Goal: Task Accomplishment & Management: Complete application form

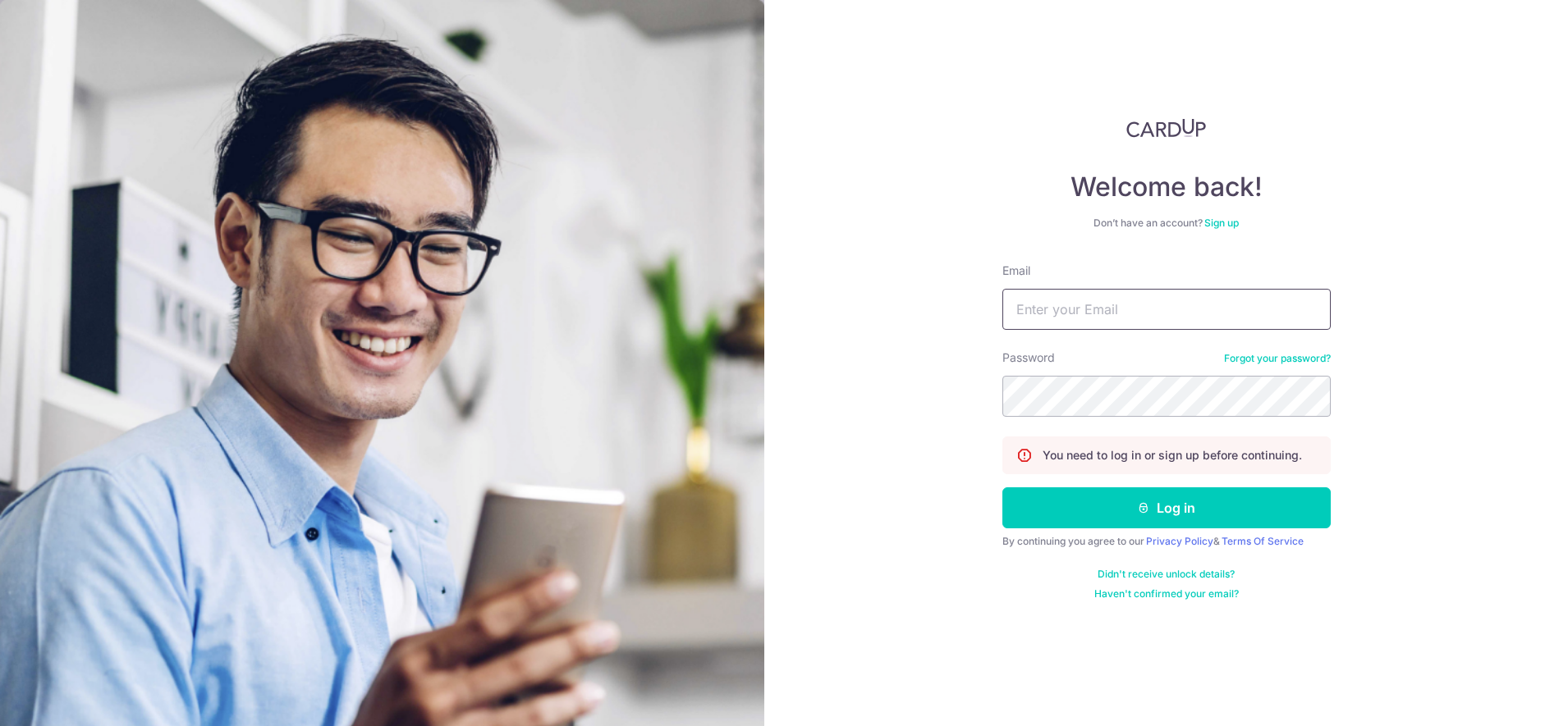
click at [1130, 310] on input "Email" at bounding box center [1166, 309] width 328 height 41
type input "[EMAIL_ADDRESS][DOMAIN_NAME]"
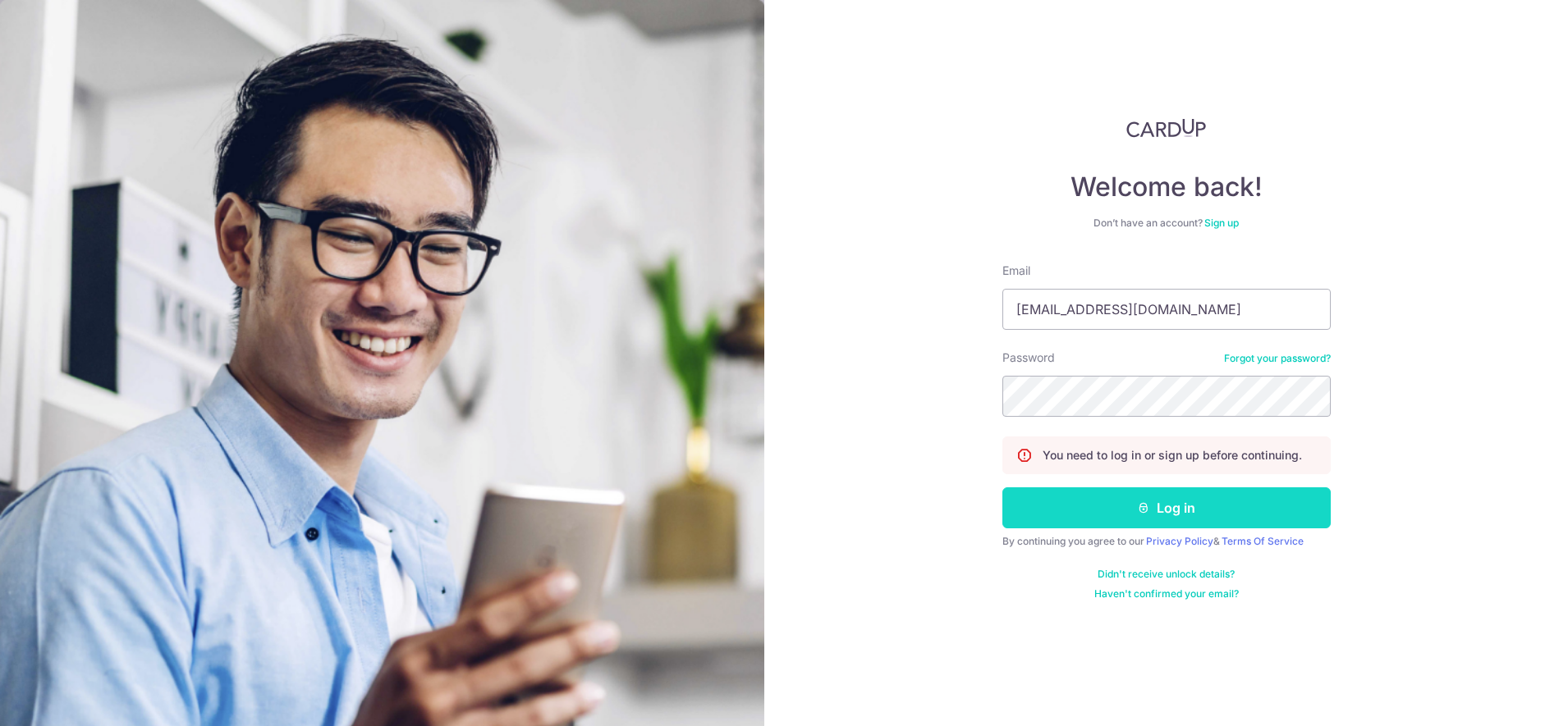
click at [1132, 506] on button "Log in" at bounding box center [1166, 507] width 328 height 41
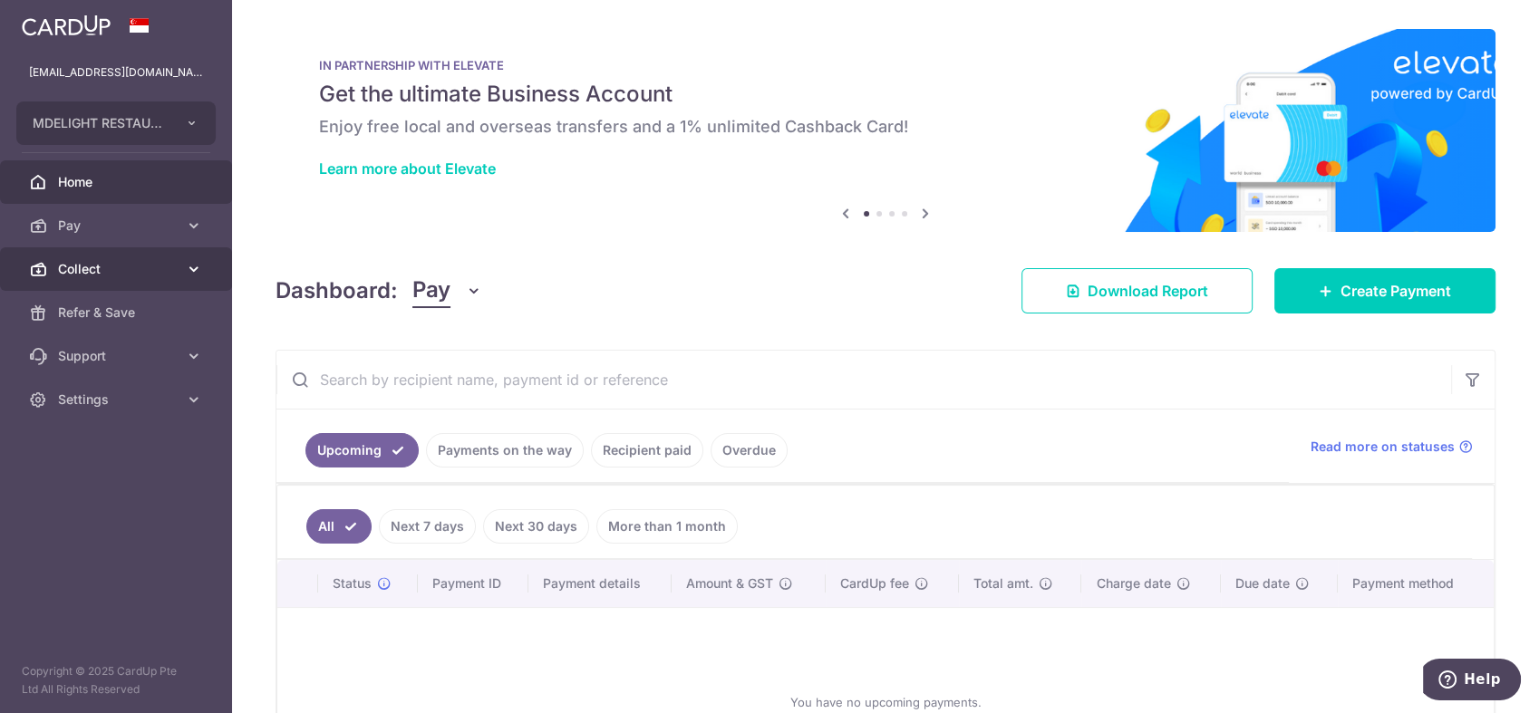
click at [96, 269] on span "Collect" at bounding box center [118, 269] width 120 height 18
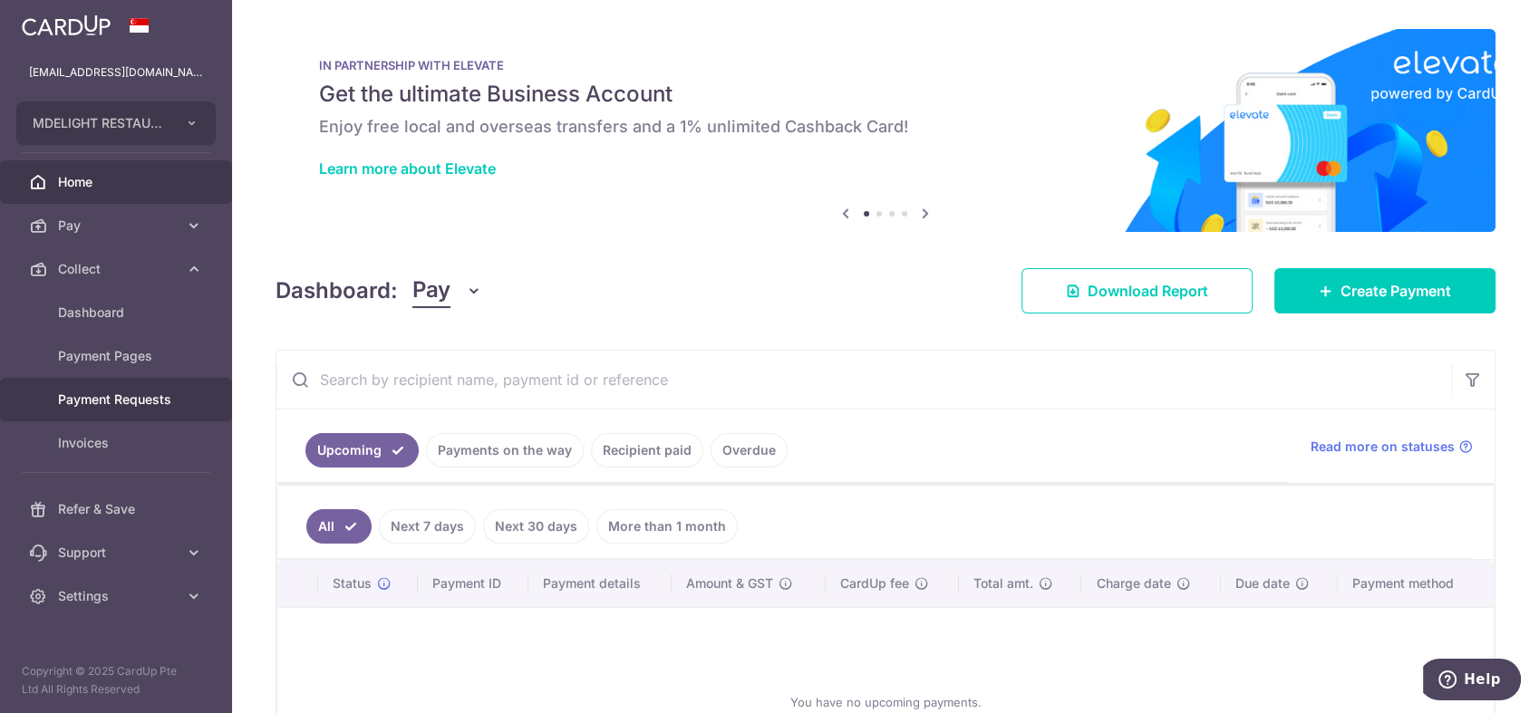
click at [94, 399] on span "Payment Requests" at bounding box center [118, 400] width 120 height 18
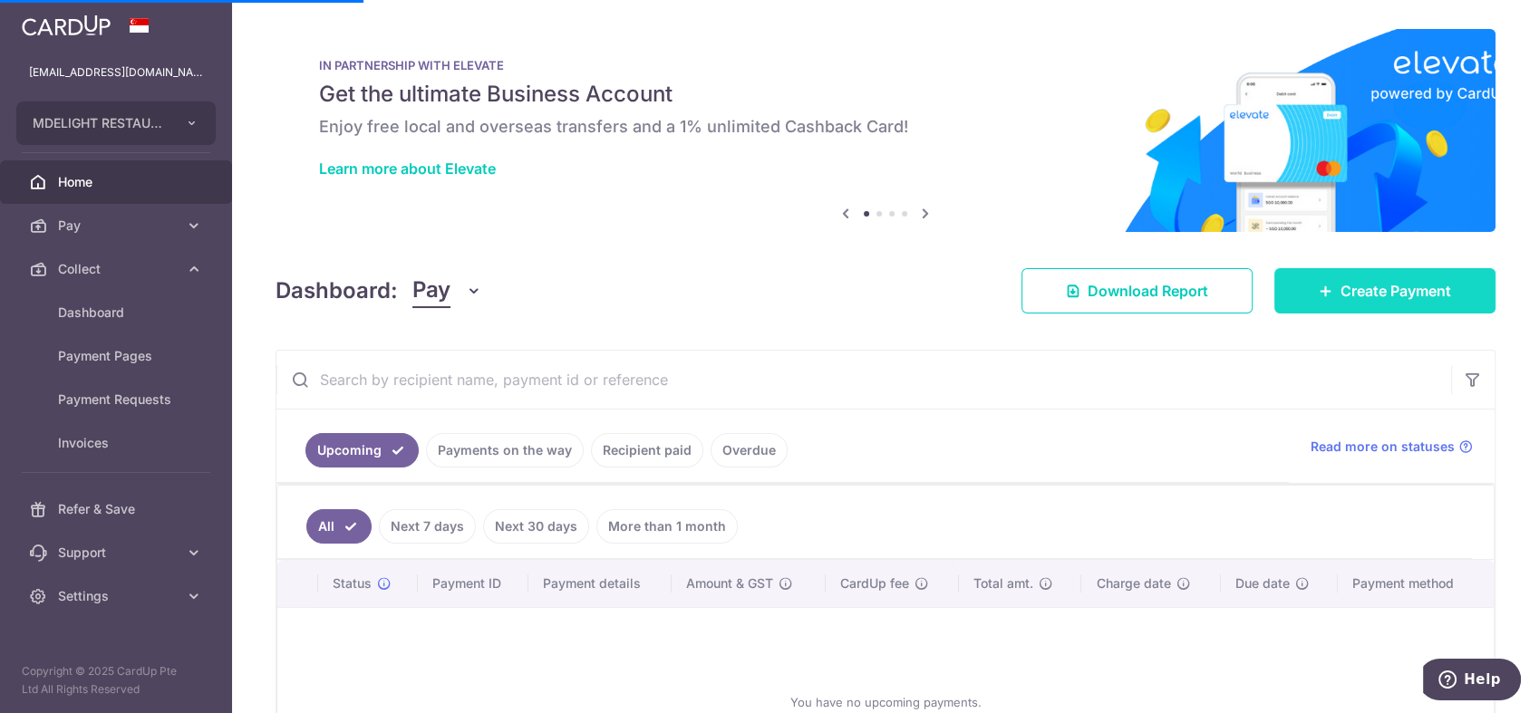
click at [1423, 285] on span "Create Payment" at bounding box center [1395, 291] width 111 height 22
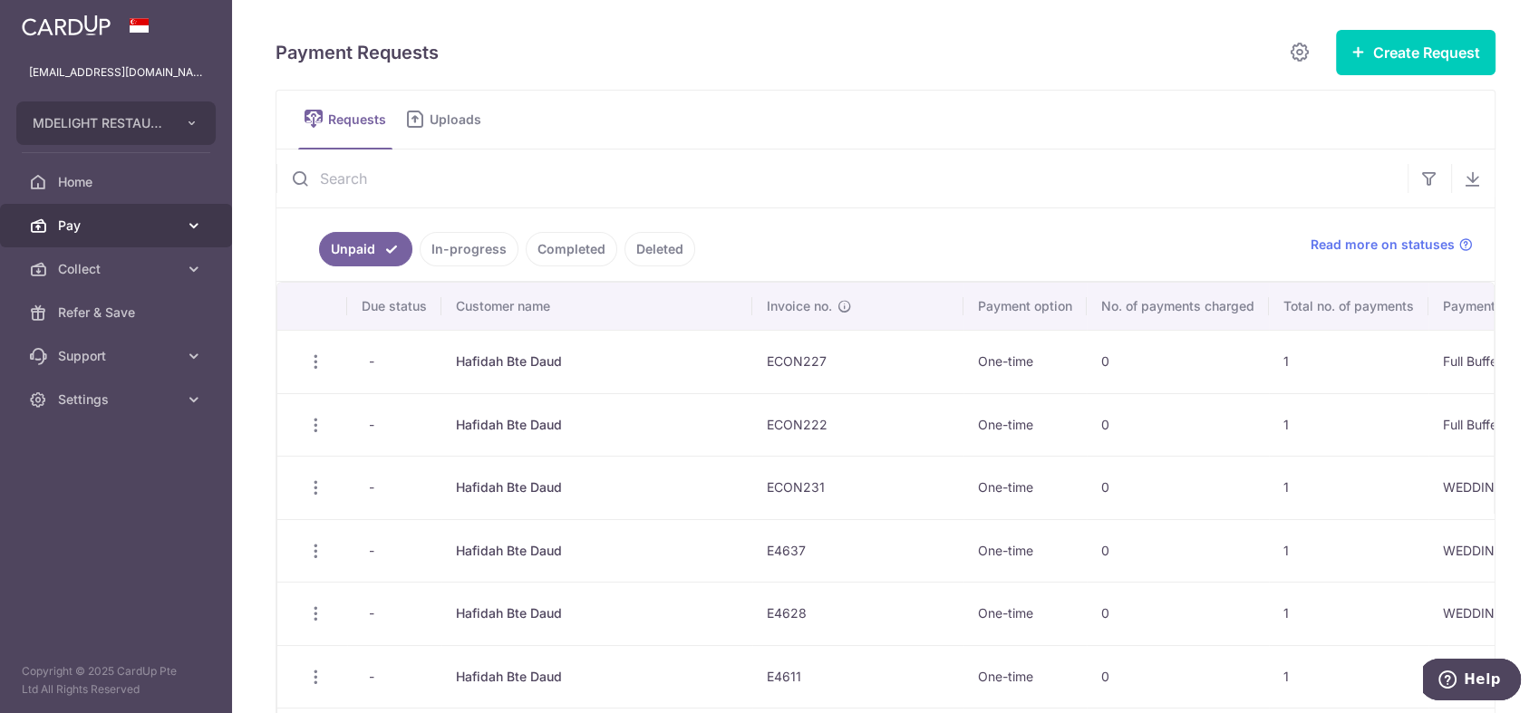
click at [89, 230] on span "Pay" at bounding box center [118, 226] width 120 height 18
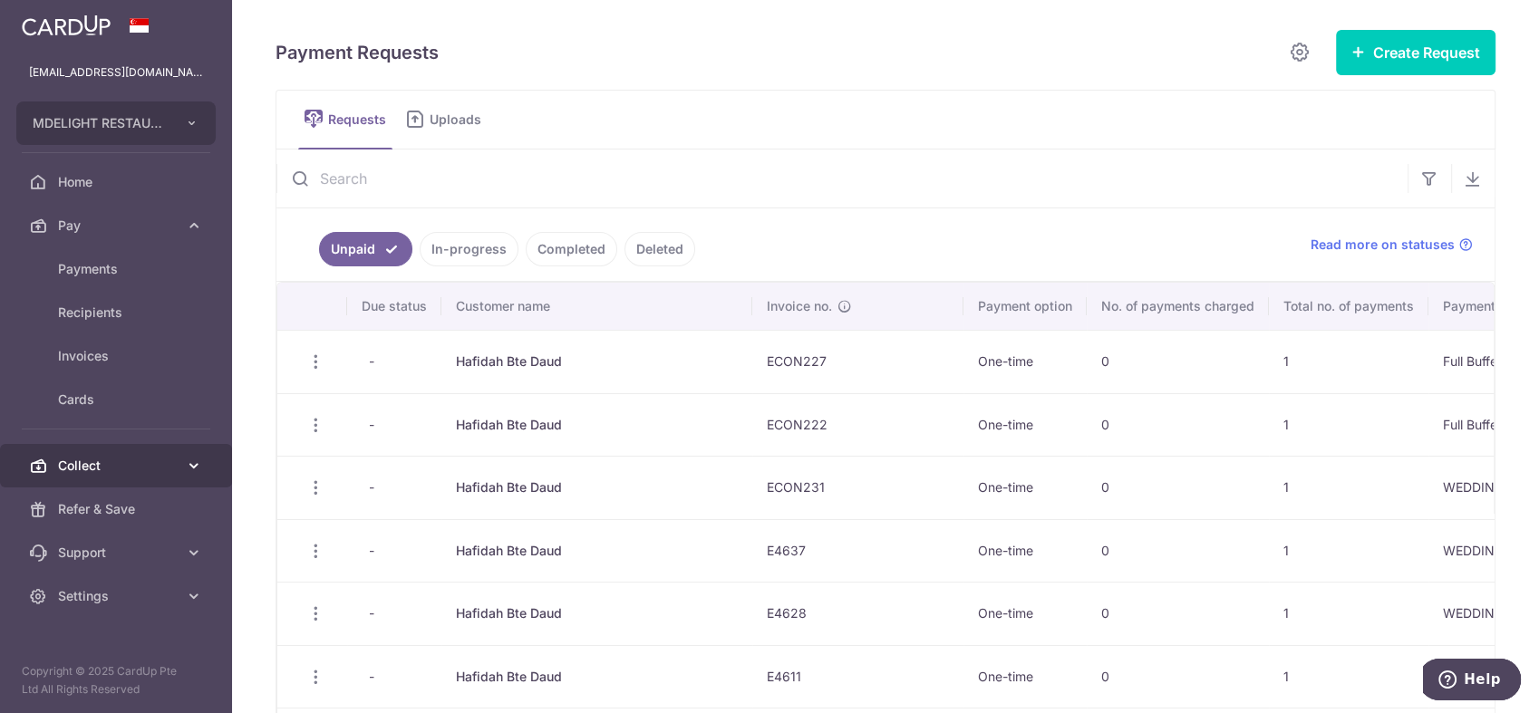
click at [183, 467] on link "Collect" at bounding box center [116, 465] width 232 height 43
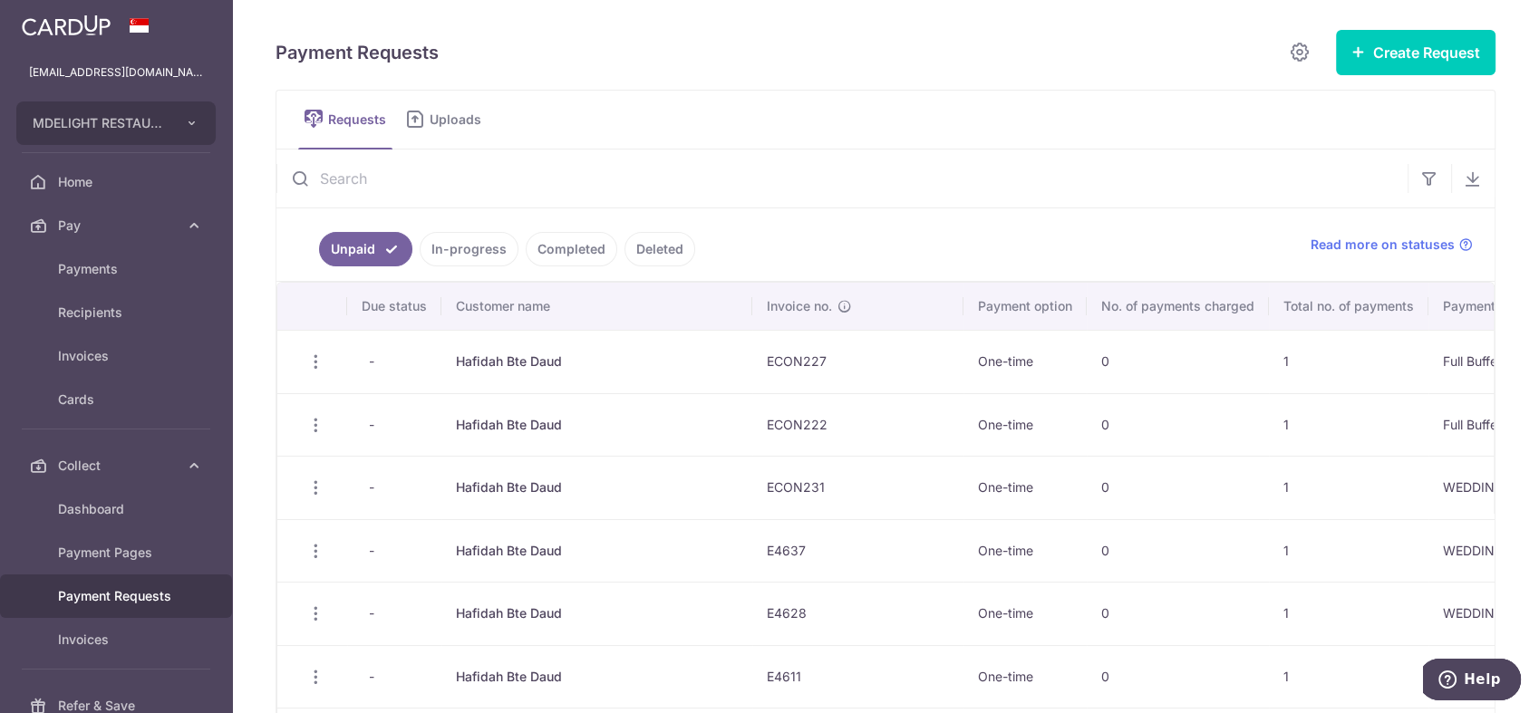
click at [124, 594] on span "Payment Requests" at bounding box center [118, 596] width 120 height 18
click at [1404, 59] on button "Create Request" at bounding box center [1415, 52] width 159 height 45
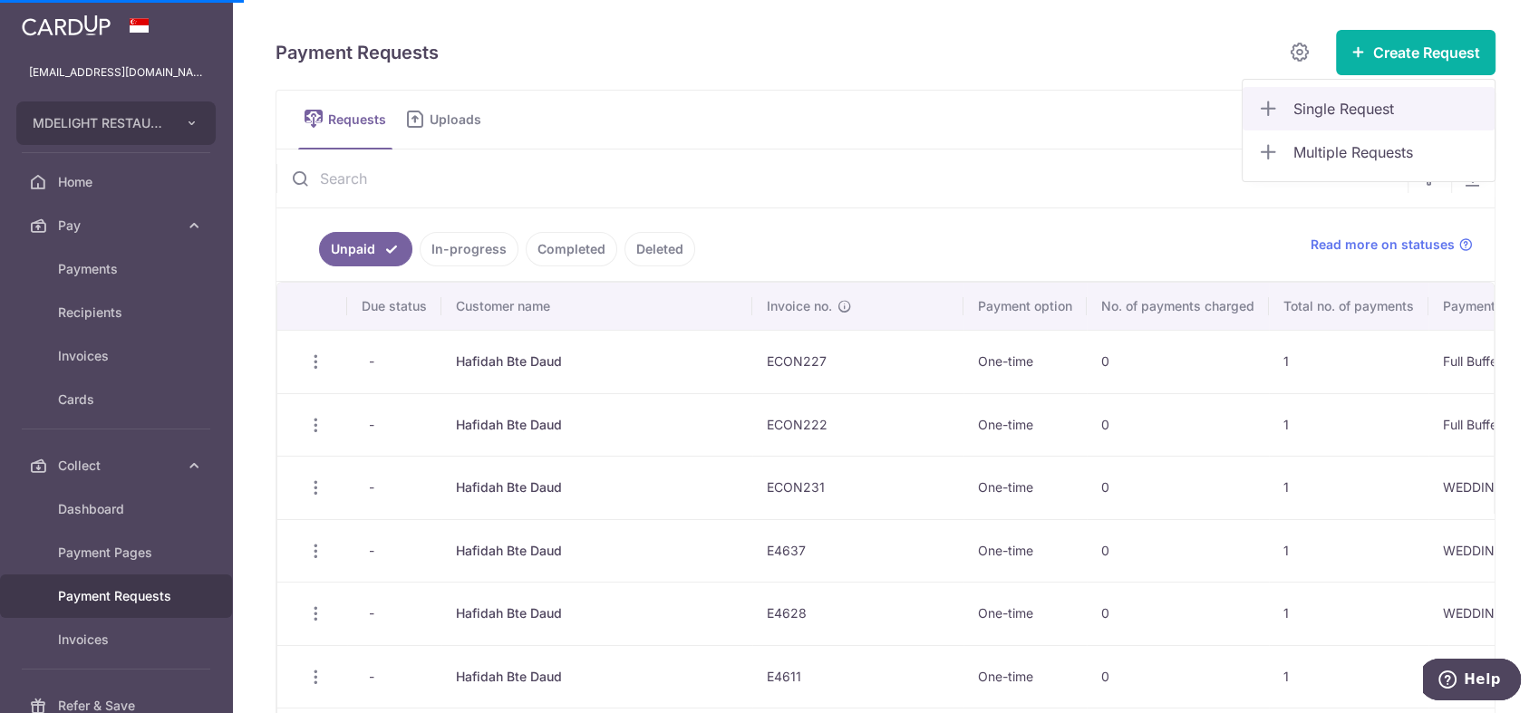
click at [1317, 110] on span "Single Request" at bounding box center [1386, 109] width 187 height 22
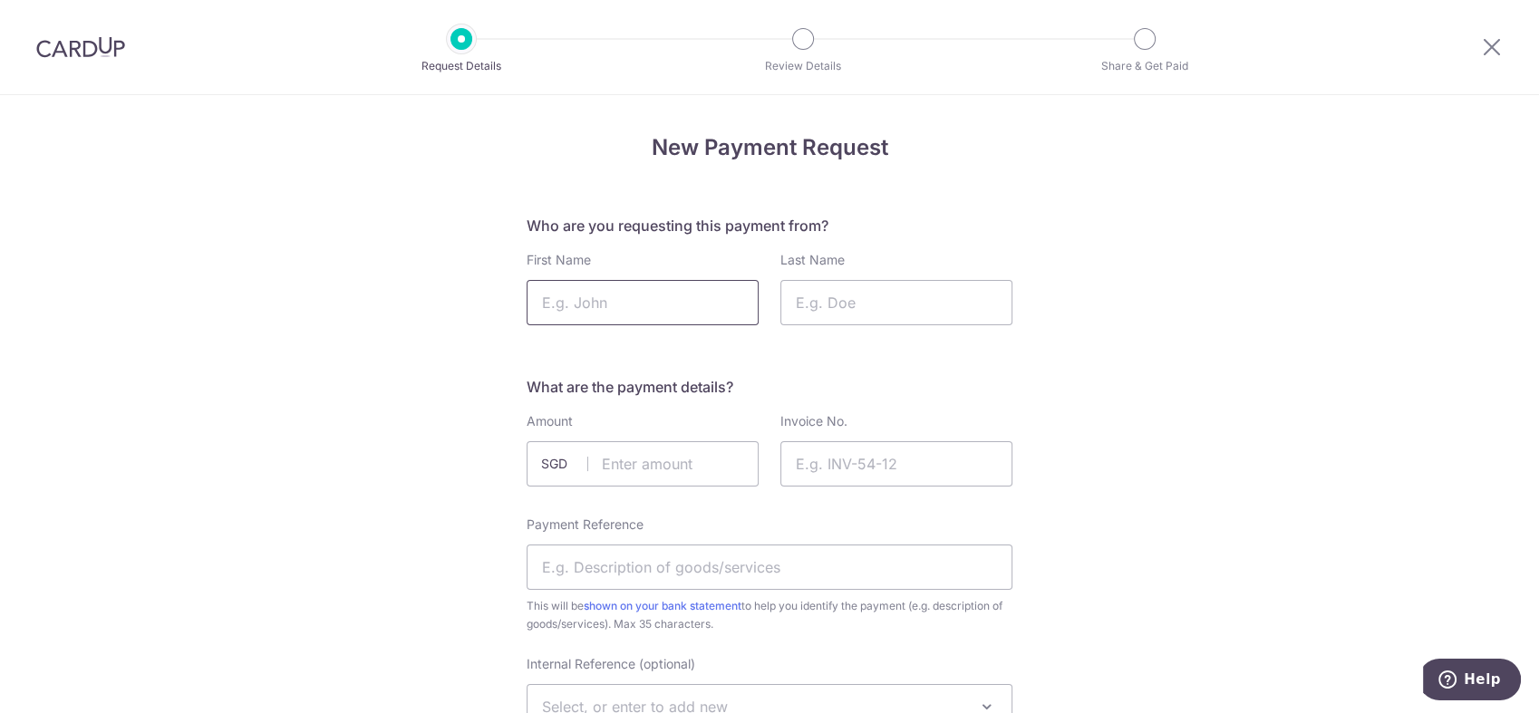
click at [662, 295] on input "First Name" at bounding box center [642, 302] width 232 height 45
click at [666, 464] on input "text" at bounding box center [642, 463] width 232 height 45
click at [631, 312] on input "First Name" at bounding box center [642, 302] width 232 height 45
type input "NURWANA BINTE"
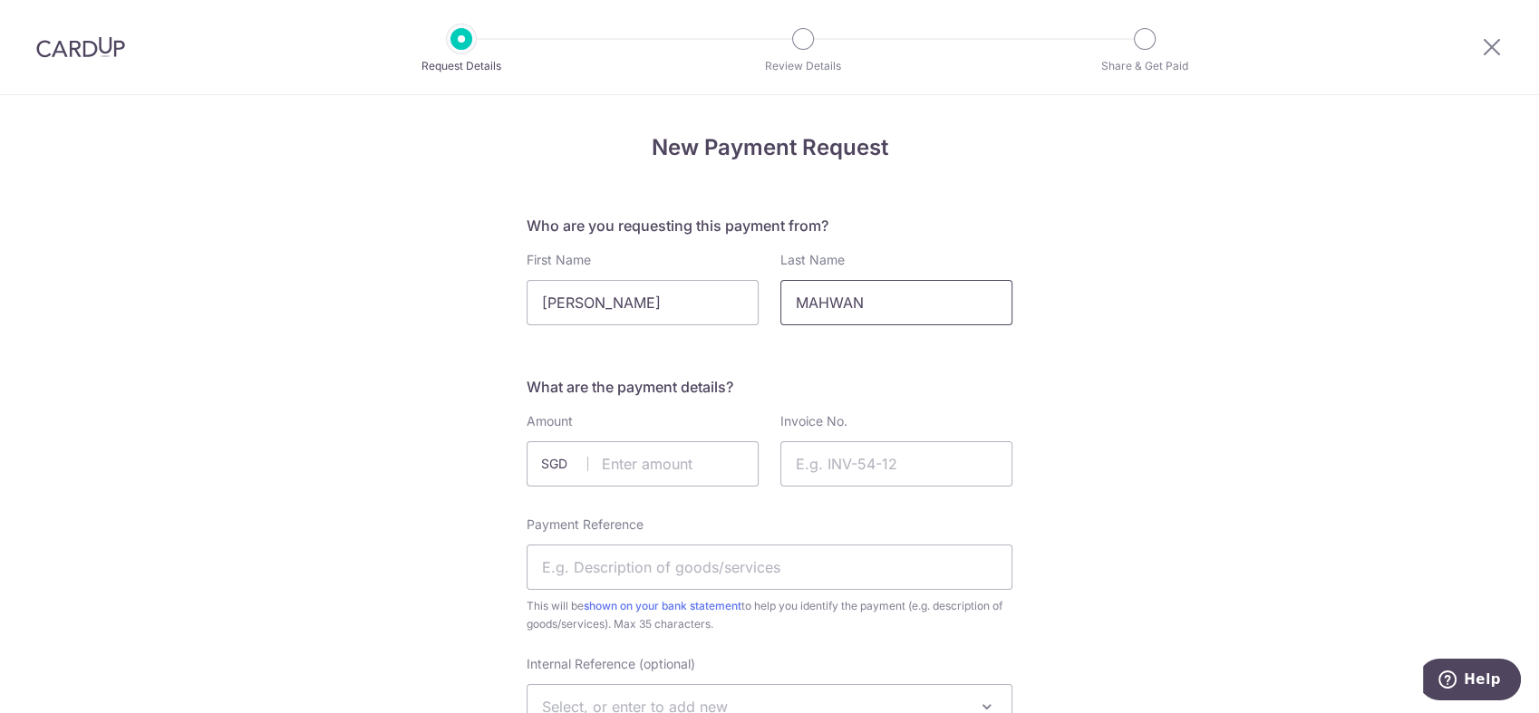
type input "MAHWAN"
drag, startPoint x: 648, startPoint y: 463, endPoint x: 651, endPoint y: 450, distance: 13.2
click at [648, 464] on input "text" at bounding box center [642, 463] width 232 height 45
type input "778.85"
click at [973, 465] on input "Invoice No." at bounding box center [896, 463] width 232 height 45
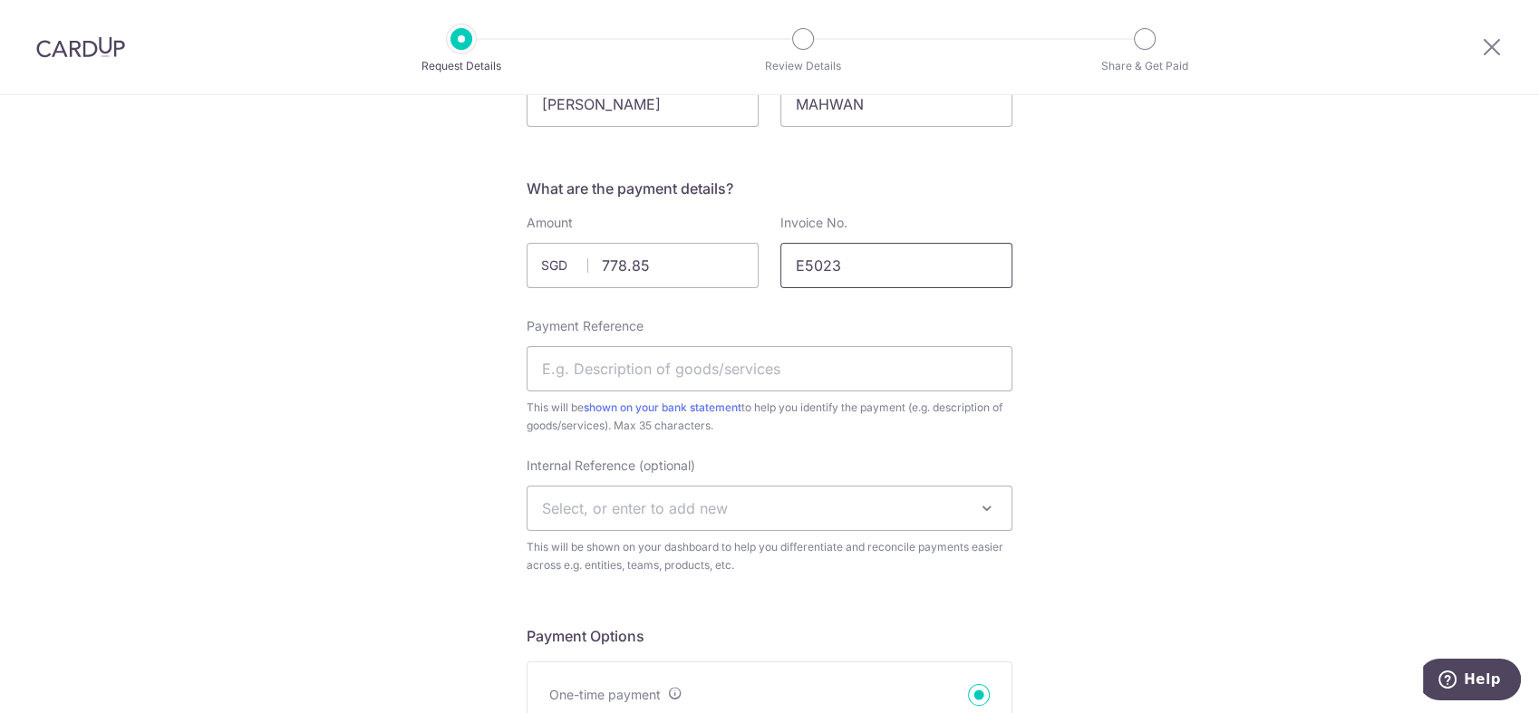
scroll to position [201, 0]
type input "E5023"
click at [668, 365] on input "Payment Reference" at bounding box center [769, 365] width 486 height 45
type input "[PERSON_NAME] SET FOR 50 PAX"
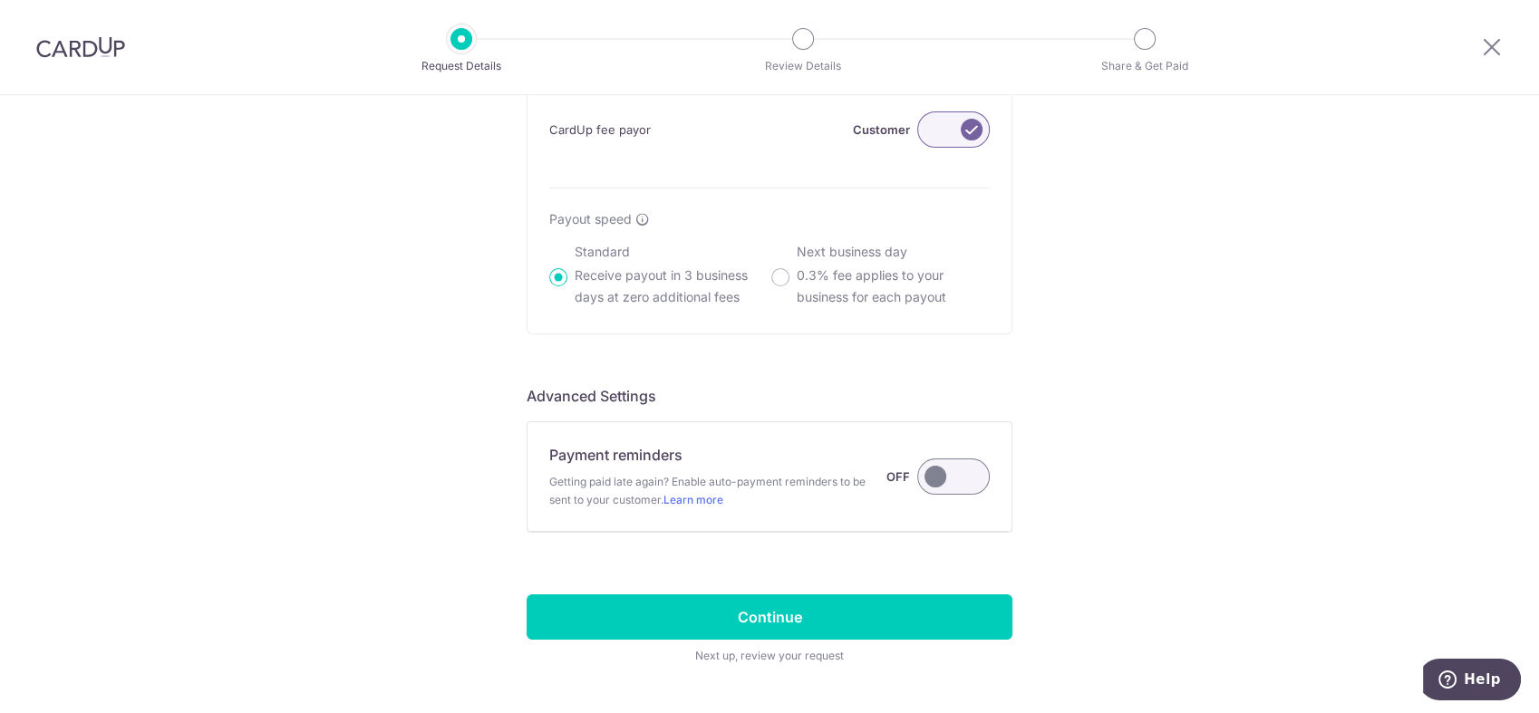
scroll to position [1193, 0]
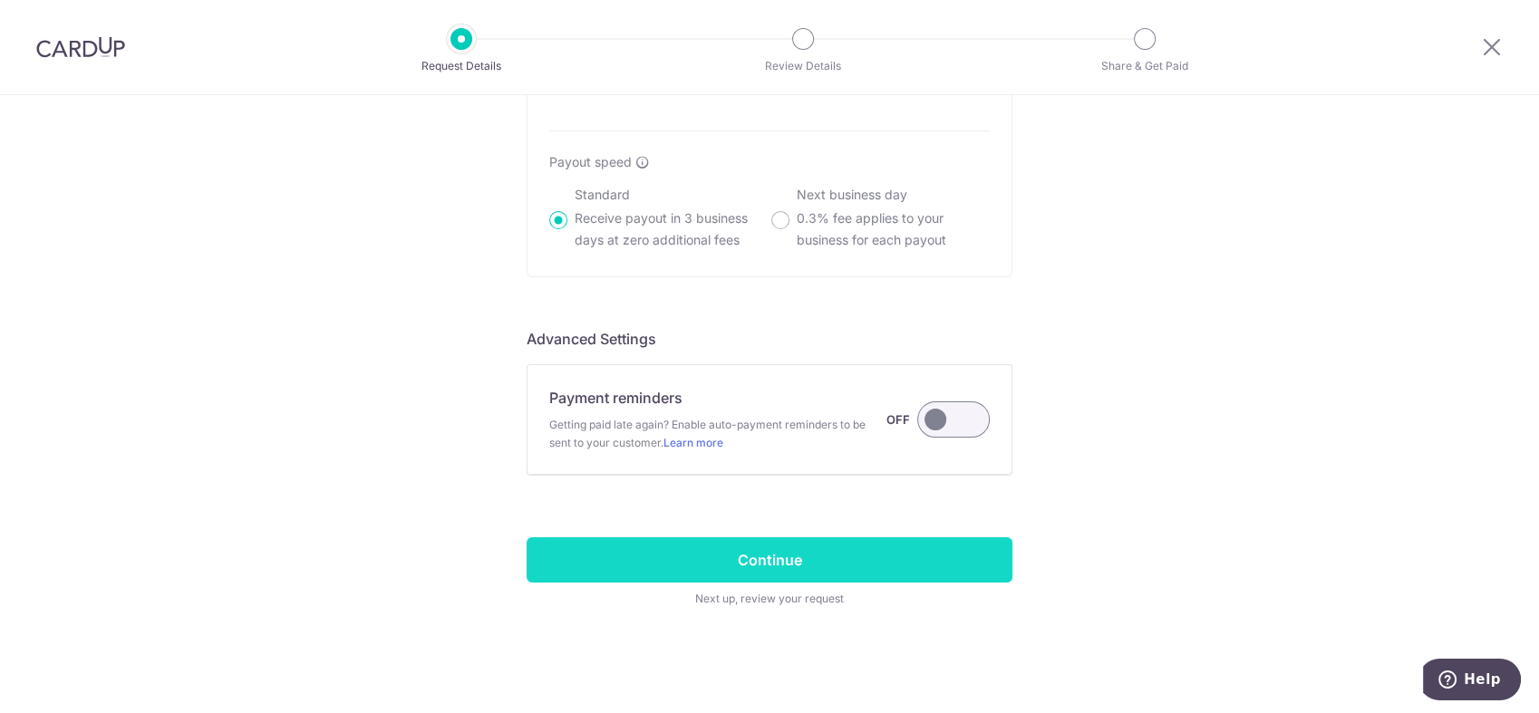
drag, startPoint x: 819, startPoint y: 568, endPoint x: 824, endPoint y: 555, distance: 14.3
click at [819, 567] on input "Continue" at bounding box center [769, 559] width 486 height 45
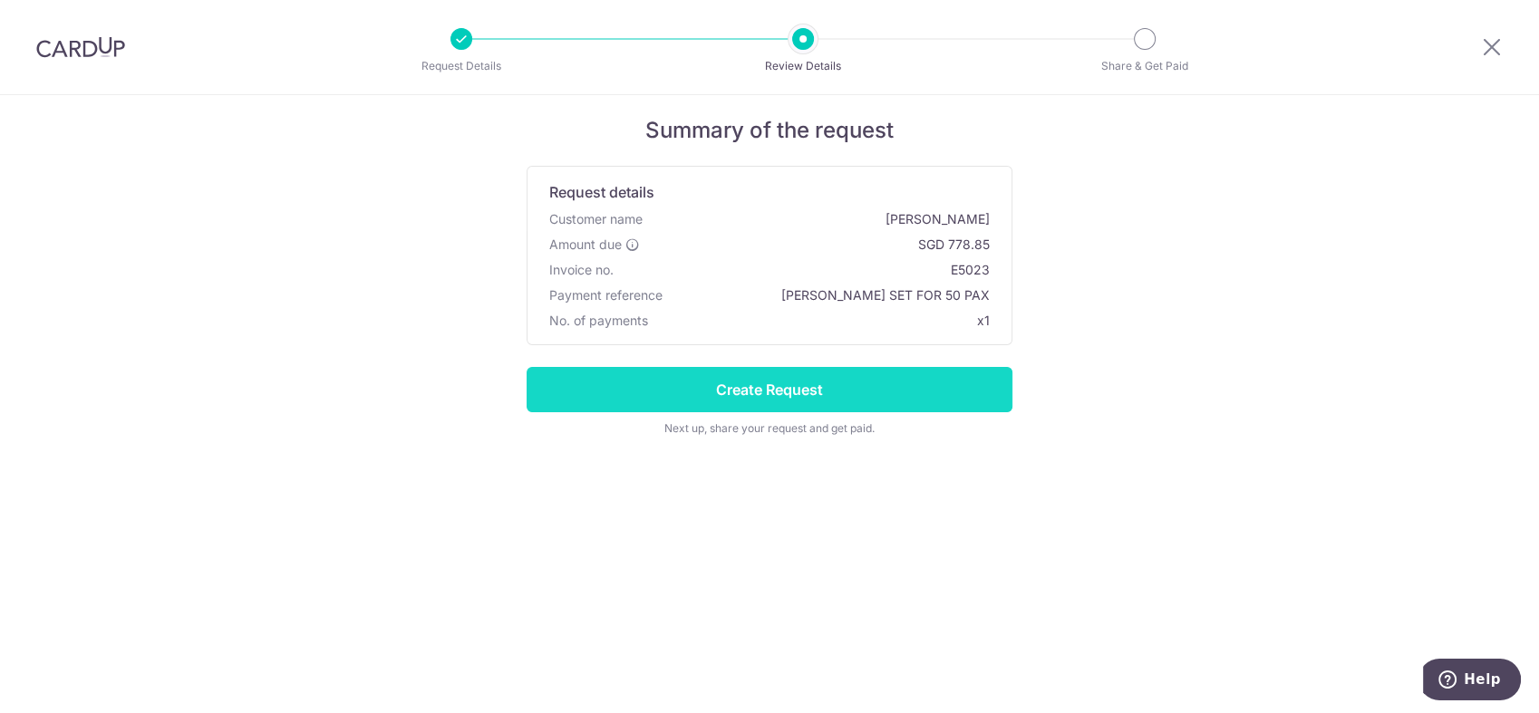
click at [837, 389] on input "Create Request" at bounding box center [769, 389] width 486 height 45
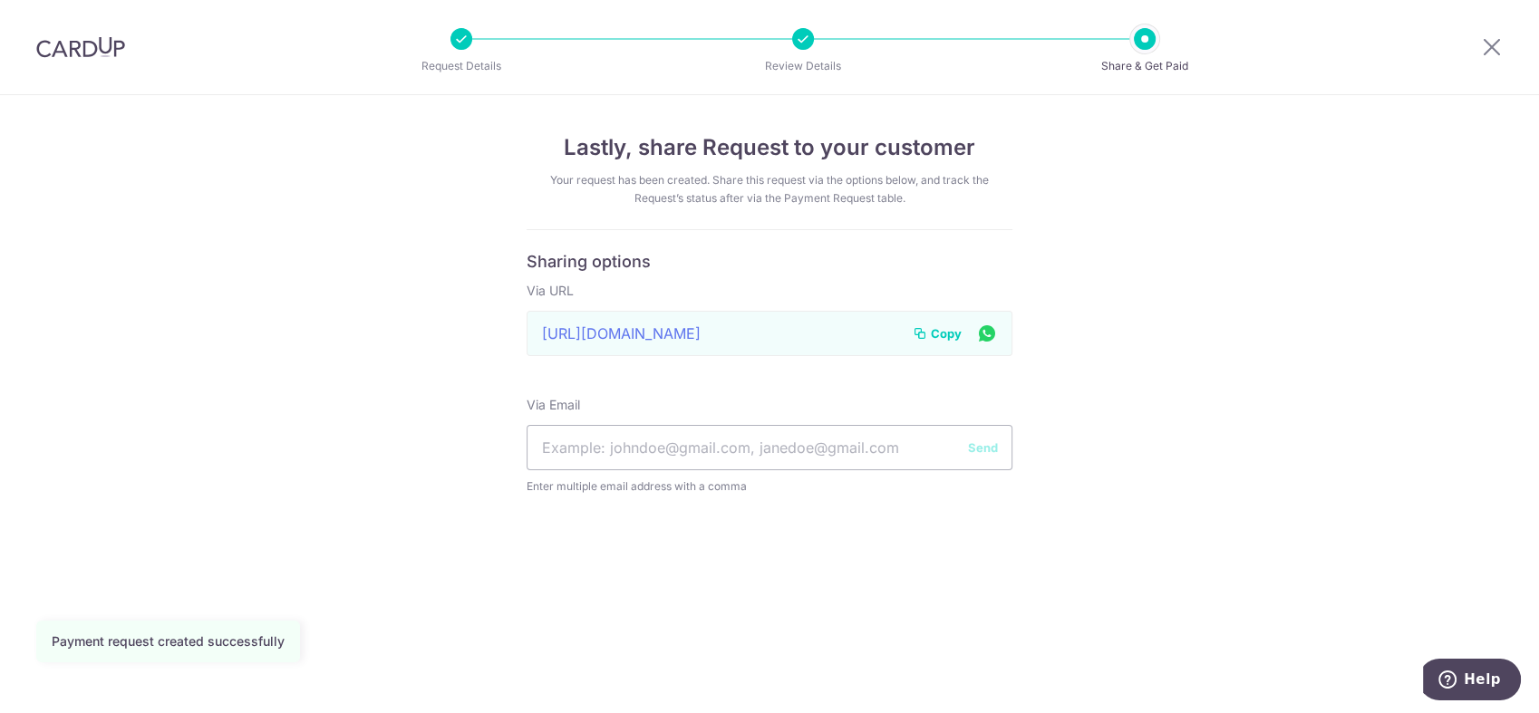
click at [947, 331] on span "Copy" at bounding box center [946, 333] width 31 height 18
click at [1489, 45] on icon at bounding box center [1492, 46] width 22 height 23
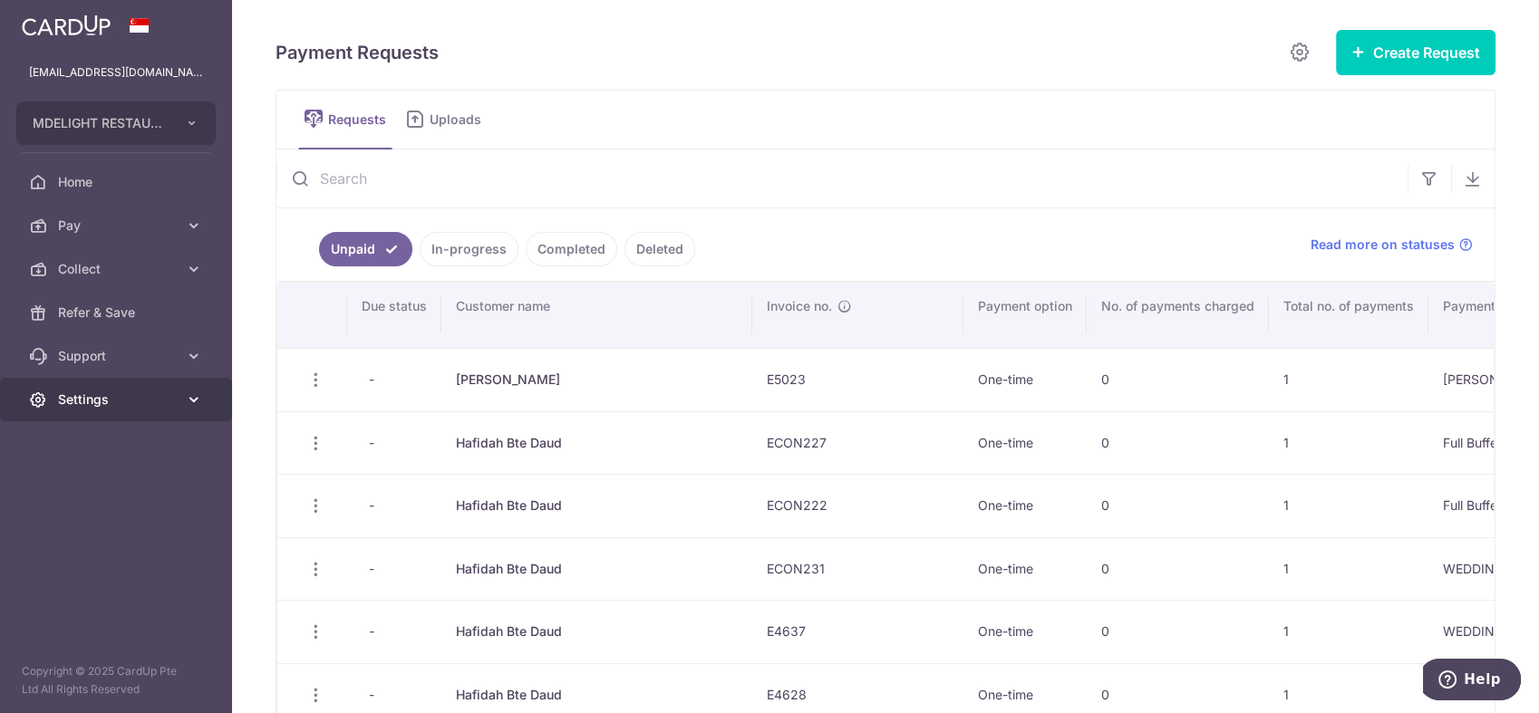
click at [138, 399] on span "Settings" at bounding box center [118, 400] width 120 height 18
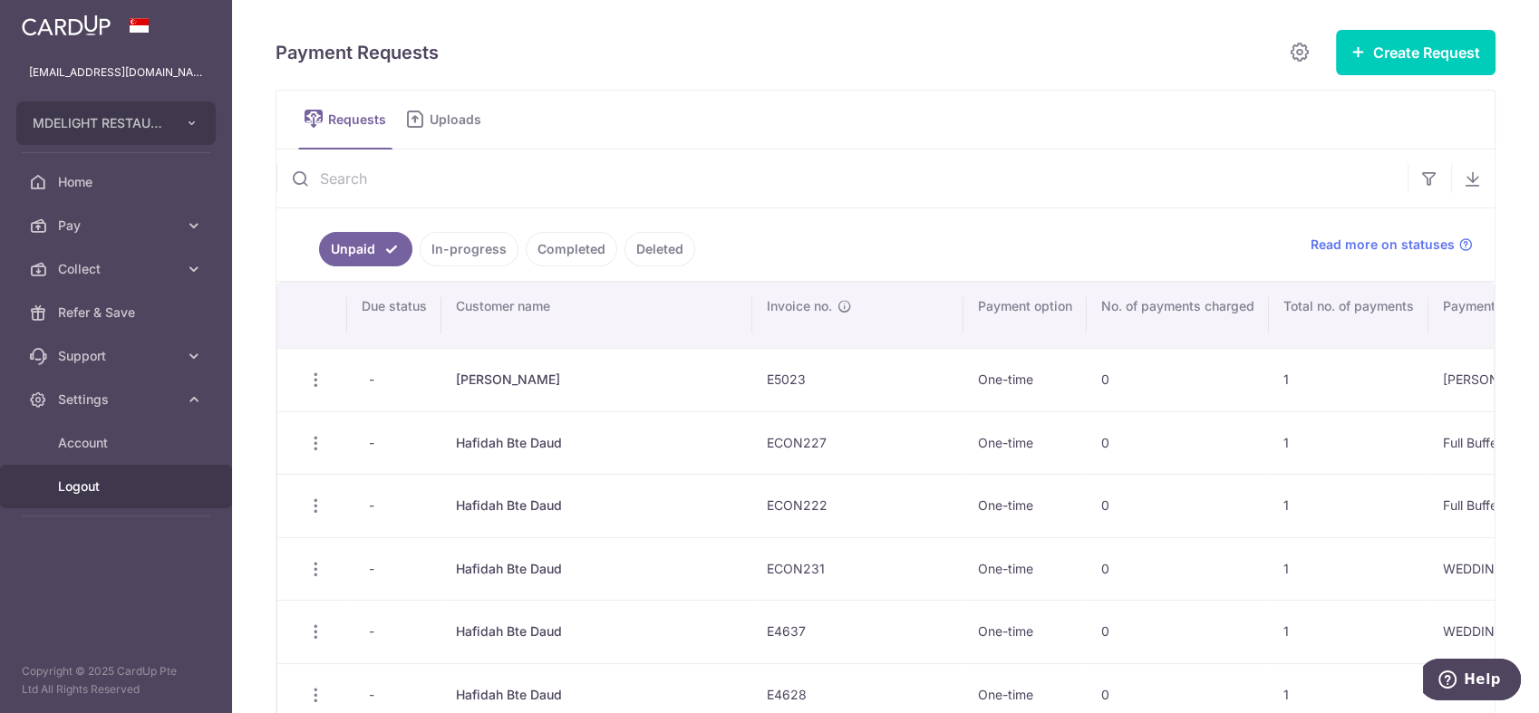
click at [88, 487] on span "Logout" at bounding box center [118, 487] width 120 height 18
